Goal: Task Accomplishment & Management: Manage account settings

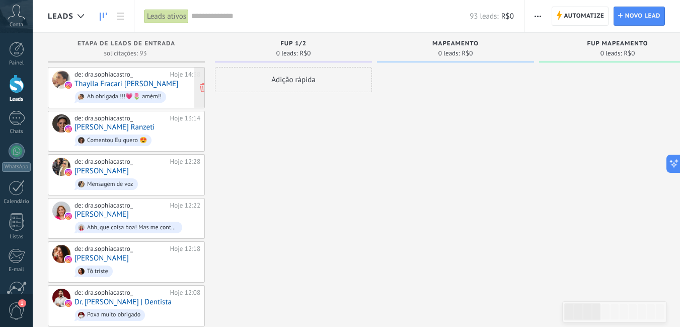
click at [114, 78] on div "de: dra.sophiacastro_" at bounding box center [120, 74] width 92 height 8
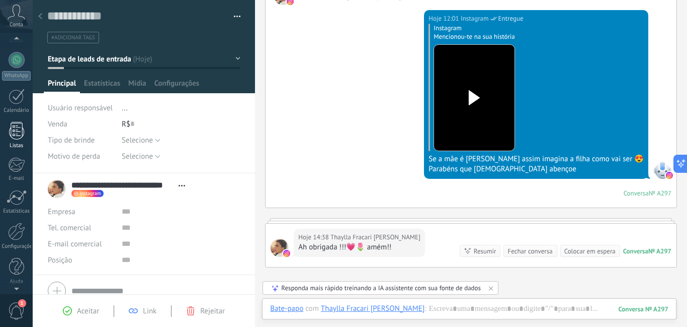
scroll to position [92, 0]
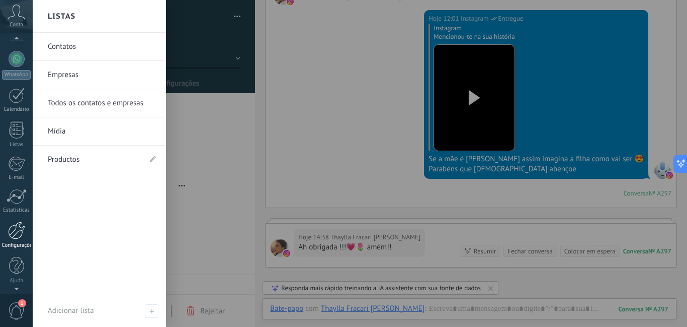
click at [16, 232] on div at bounding box center [16, 230] width 17 height 18
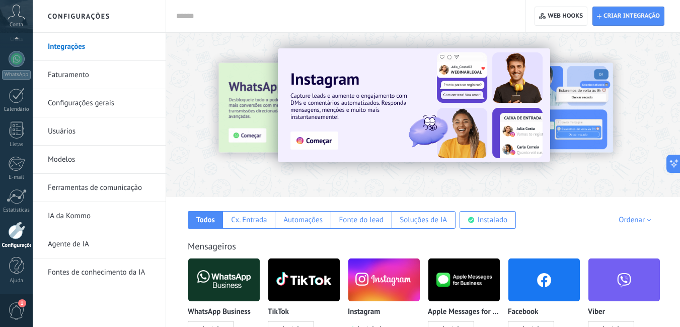
click at [79, 187] on link "Ferramentas de comunicação" at bounding box center [102, 188] width 108 height 28
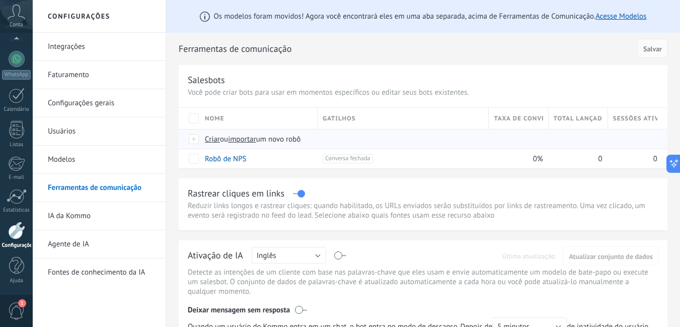
click at [213, 139] on span "Criar" at bounding box center [212, 139] width 15 height 10
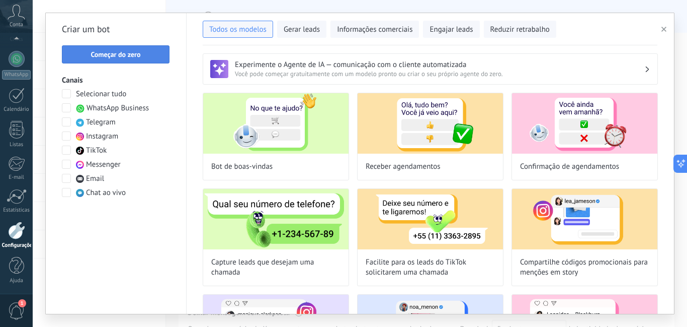
click at [104, 57] on span "Começar do zero" at bounding box center [116, 54] width 50 height 7
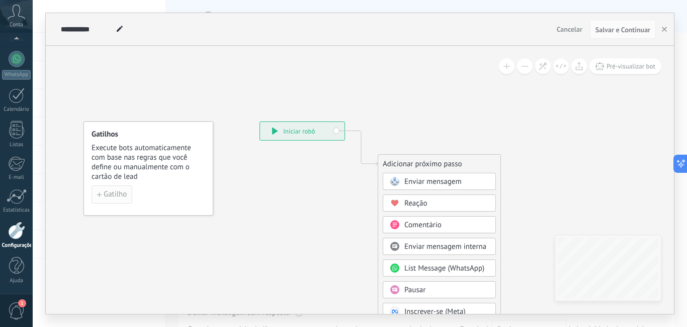
click at [118, 191] on span "Gatilho" at bounding box center [115, 194] width 23 height 7
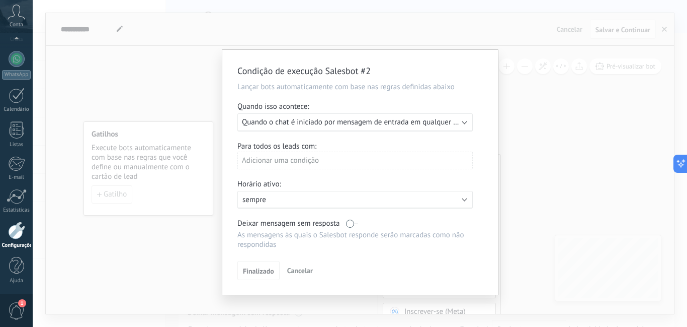
click at [443, 121] on span "Quando o chat é iniciado por mensagem de entrada em qualquer canal" at bounding box center [356, 122] width 228 height 10
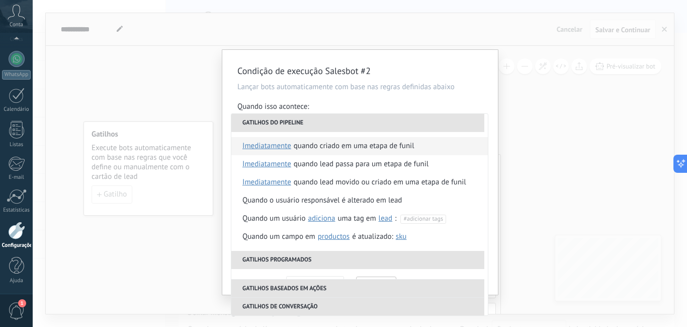
click at [390, 142] on div "Quando criado em uma etapa de funil" at bounding box center [354, 146] width 121 height 18
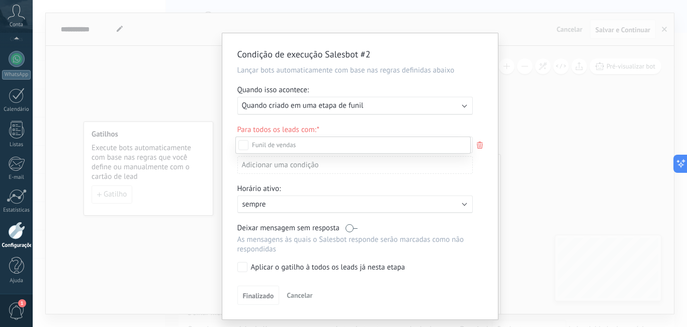
click at [0, 0] on div "Etapa de leads de entrada" at bounding box center [0, 0] width 0 height 0
click at [486, 108] on div at bounding box center [360, 163] width 655 height 327
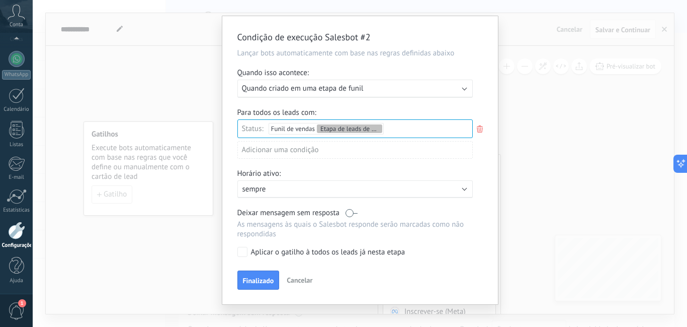
scroll to position [28, 0]
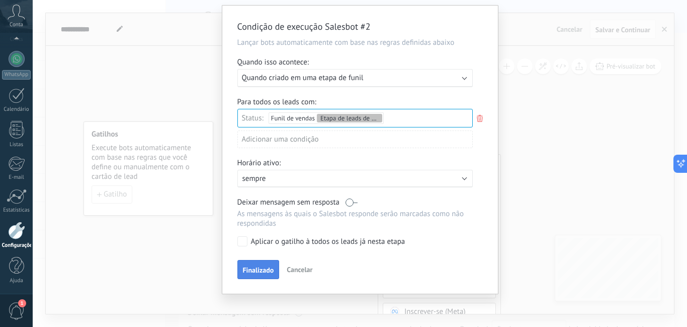
click at [265, 270] on span "Finalizado" at bounding box center [258, 269] width 31 height 7
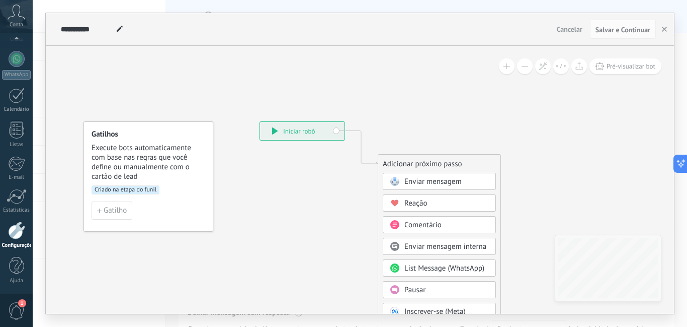
scroll to position [0, 0]
click at [434, 181] on span "Enviar mensagem" at bounding box center [433, 182] width 57 height 10
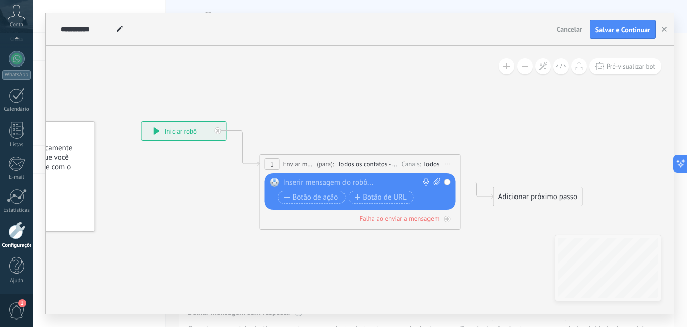
click at [436, 180] on icon at bounding box center [437, 182] width 7 height 8
click input "Upload" at bounding box center [0, 0] width 0 height 0
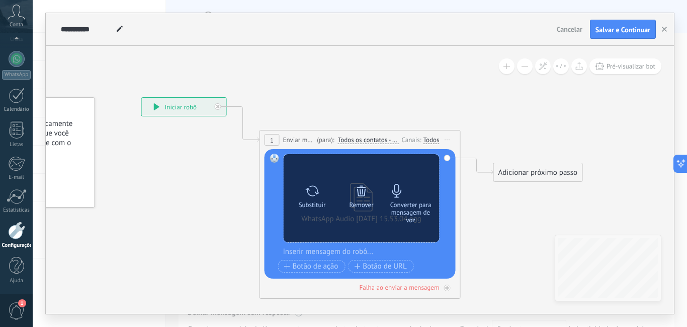
click at [397, 201] on div "Converter para mensagem de voz" at bounding box center [411, 212] width 42 height 23
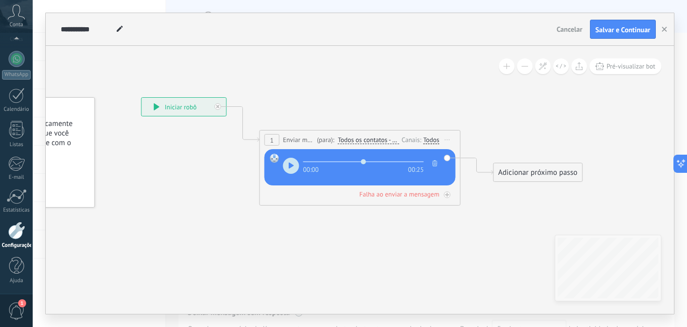
click at [292, 169] on span "button" at bounding box center [291, 166] width 6 height 8
type input "****"
click at [119, 28] on use at bounding box center [120, 29] width 6 height 6
type input "*"
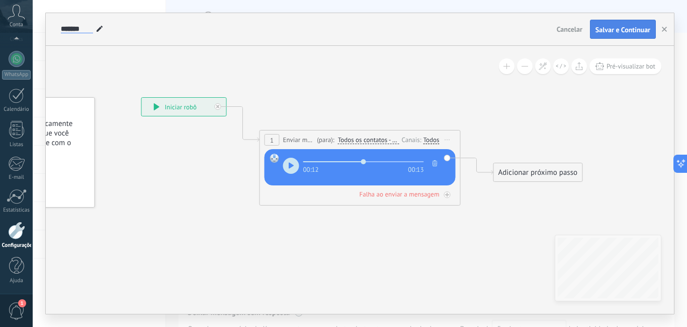
type input "*******"
click at [623, 32] on span "Salvar e Continuar" at bounding box center [623, 29] width 55 height 7
click at [624, 31] on span "Salvar e Continuar" at bounding box center [623, 29] width 55 height 7
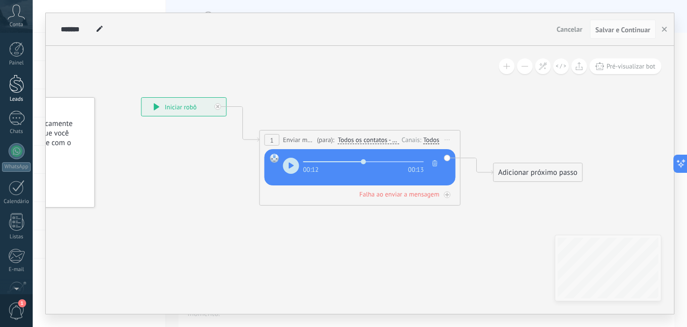
click at [16, 85] on div at bounding box center [16, 83] width 15 height 19
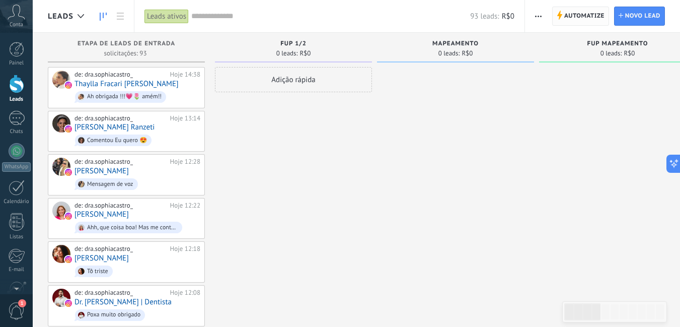
click at [567, 17] on span "Automatize" at bounding box center [584, 16] width 40 height 18
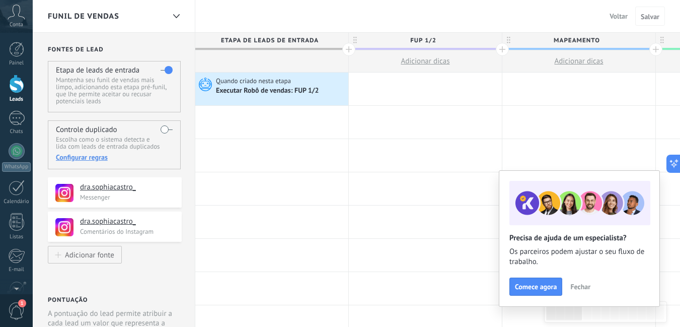
type textarea "**********"
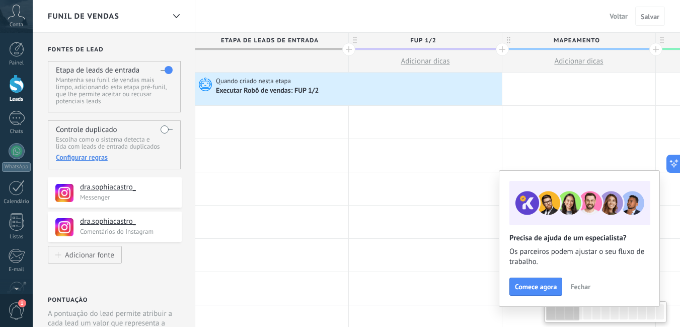
scroll to position [15, 0]
drag, startPoint x: 338, startPoint y: 92, endPoint x: 418, endPoint y: 91, distance: 79.5
click at [418, 91] on div "Quando criado nesta etapa Executar Robô de vendas: FUP 1/2 Avançado" at bounding box center [348, 88] width 306 height 33
click at [333, 125] on div at bounding box center [271, 122] width 153 height 33
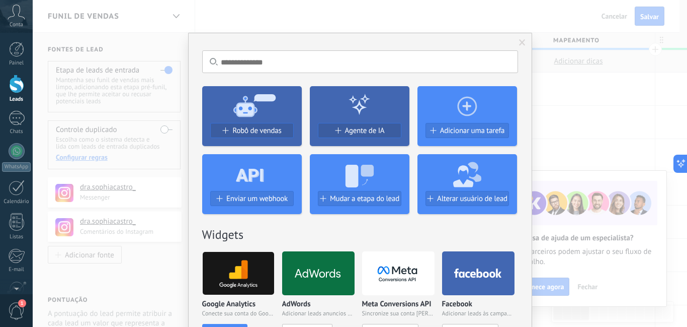
click at [521, 50] on span at bounding box center [522, 42] width 17 height 17
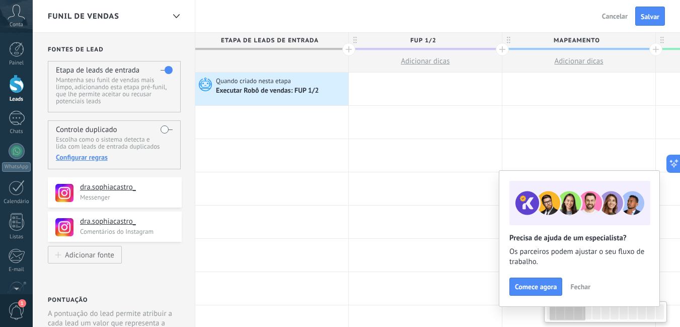
scroll to position [0, 55]
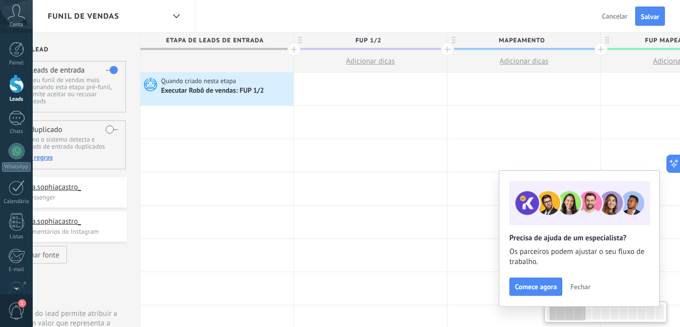
drag, startPoint x: 491, startPoint y: 90, endPoint x: 349, endPoint y: 88, distance: 141.9
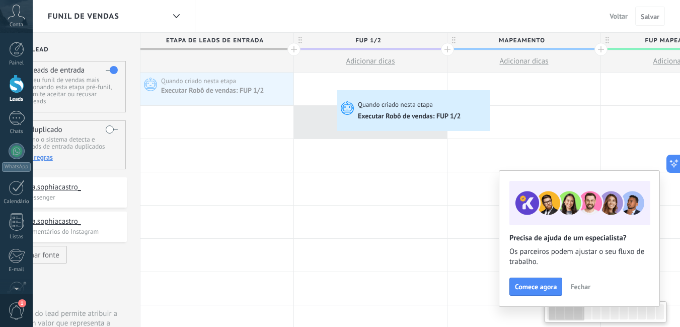
scroll to position [0, 52]
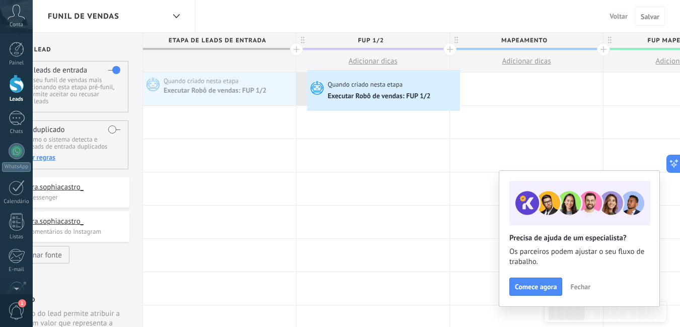
drag, startPoint x: 251, startPoint y: 81, endPoint x: 309, endPoint y: 72, distance: 58.9
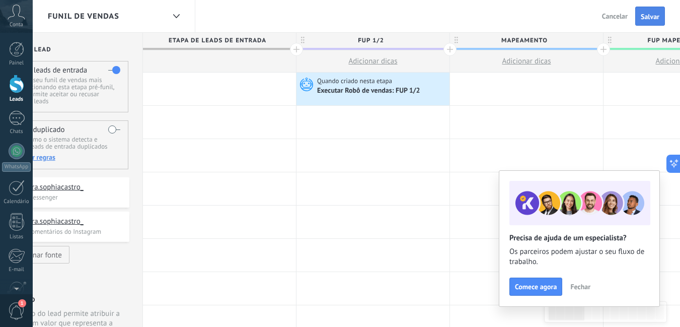
click at [646, 20] on span "Salvar" at bounding box center [650, 16] width 19 height 7
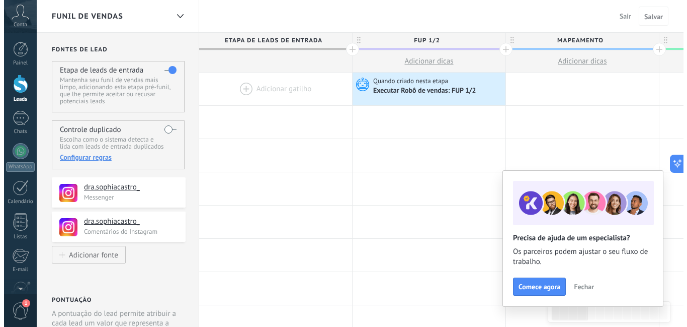
scroll to position [0, 52]
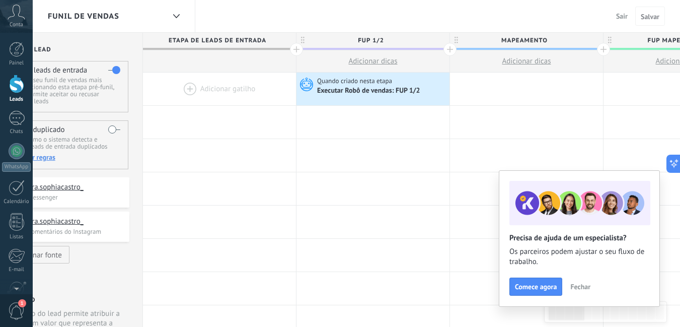
click at [618, 17] on span "Sair" at bounding box center [622, 16] width 12 height 9
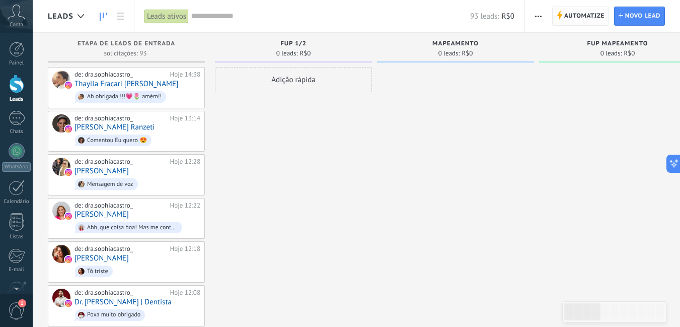
click at [581, 16] on span "Automatize" at bounding box center [584, 16] width 40 height 18
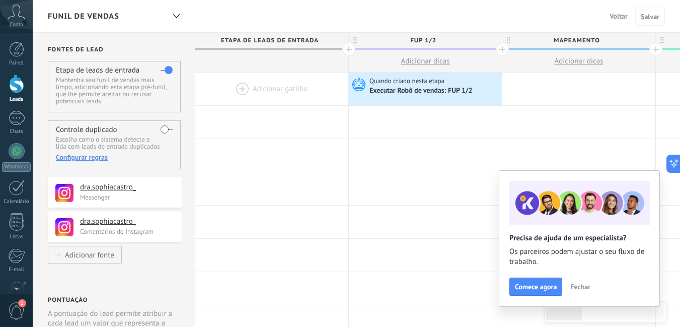
click at [618, 16] on span "Voltar" at bounding box center [618, 16] width 18 height 9
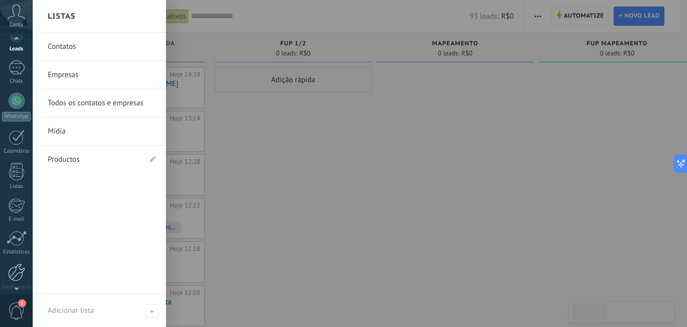
scroll to position [92, 0]
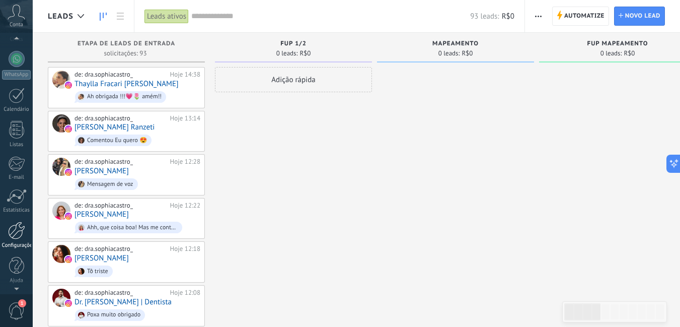
click at [20, 233] on div at bounding box center [16, 230] width 17 height 18
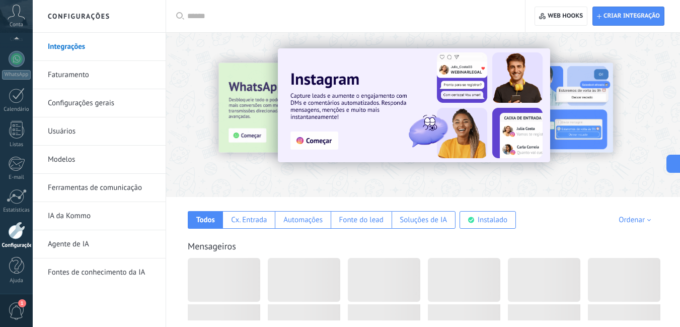
click at [83, 190] on link "Ferramentas de comunicação" at bounding box center [102, 188] width 108 height 28
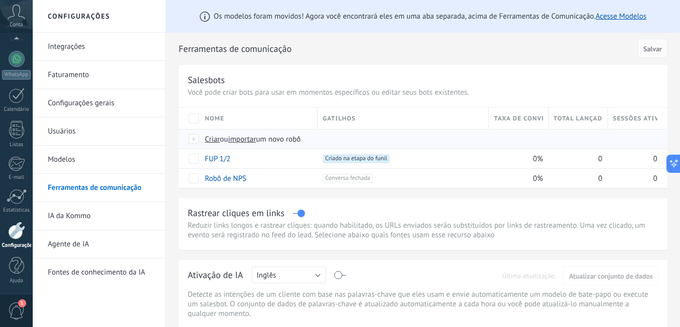
click at [210, 138] on span "Criar" at bounding box center [212, 139] width 15 height 10
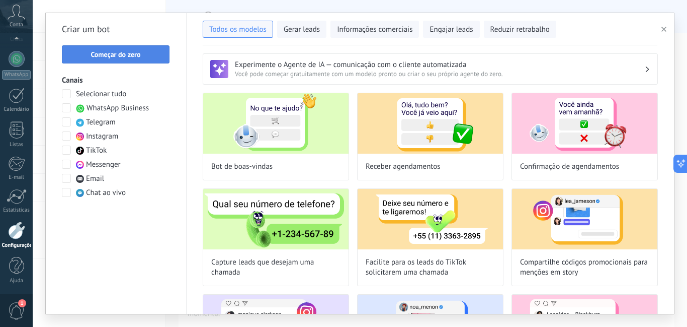
click at [123, 57] on span "Começar do zero" at bounding box center [116, 54] width 50 height 7
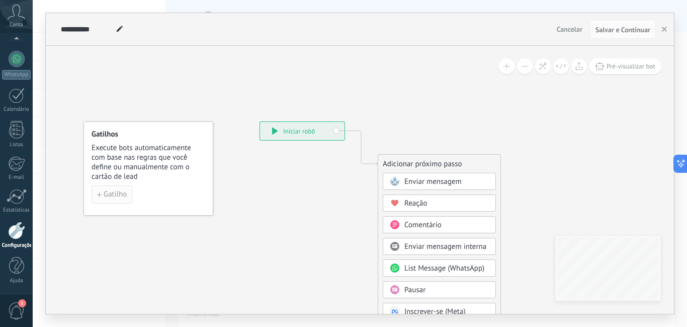
click at [121, 194] on span "Gatilho" at bounding box center [115, 194] width 23 height 7
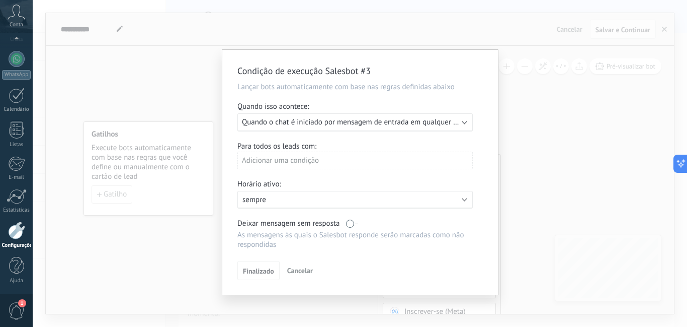
click at [454, 119] on span "Quando o chat é iniciado por mensagem de entrada em qualquer canal" at bounding box center [356, 122] width 228 height 10
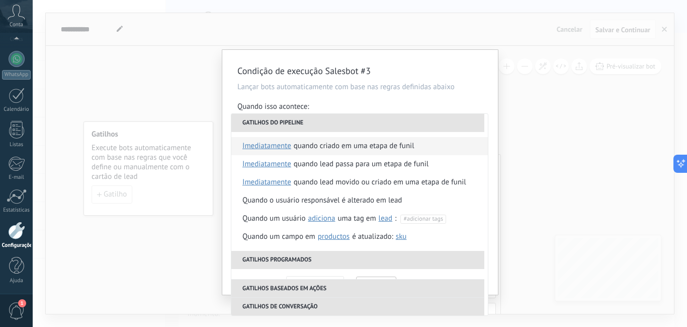
click at [424, 142] on li "Quando criado em uma etapa de funil imediatamente depois de 5 minutos depois de…" at bounding box center [359, 146] width 257 height 18
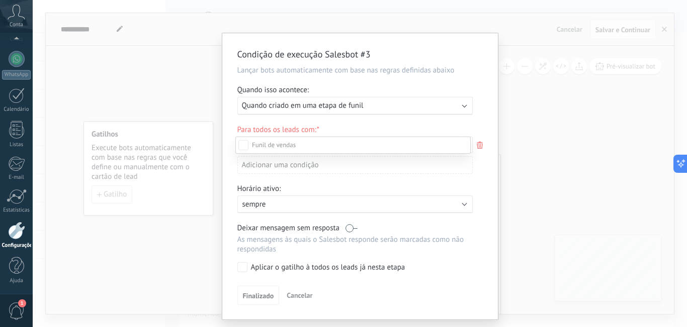
click at [0, 0] on div "FUP MAPEAMENTO" at bounding box center [0, 0] width 0 height 0
click at [485, 116] on div at bounding box center [360, 163] width 655 height 327
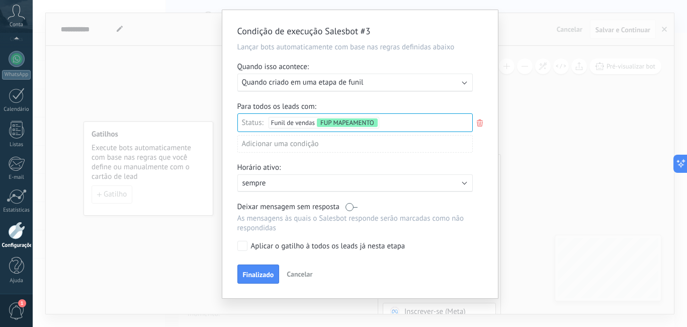
scroll to position [28, 0]
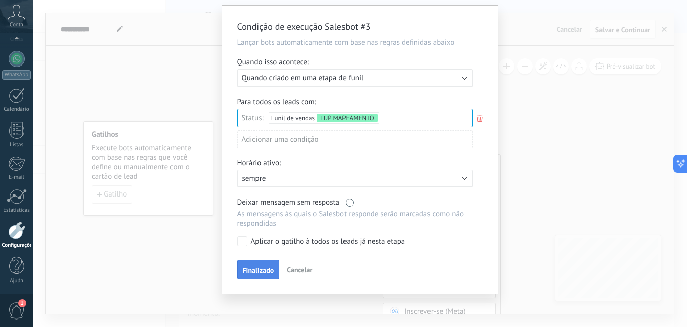
click at [266, 268] on span "Finalizado" at bounding box center [258, 269] width 31 height 7
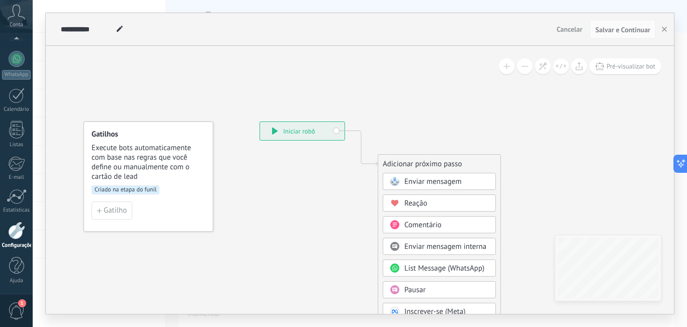
scroll to position [0, 0]
